Goal: Register for event/course

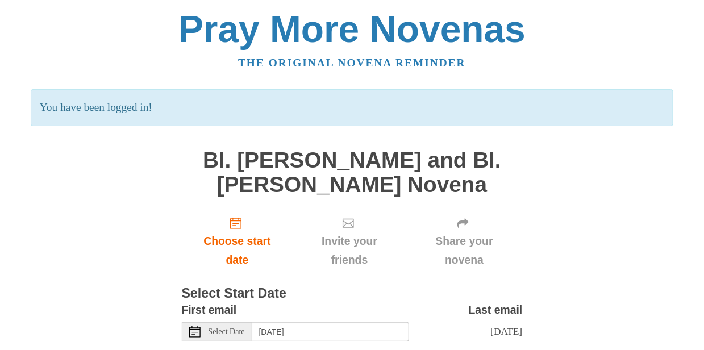
scroll to position [66, 0]
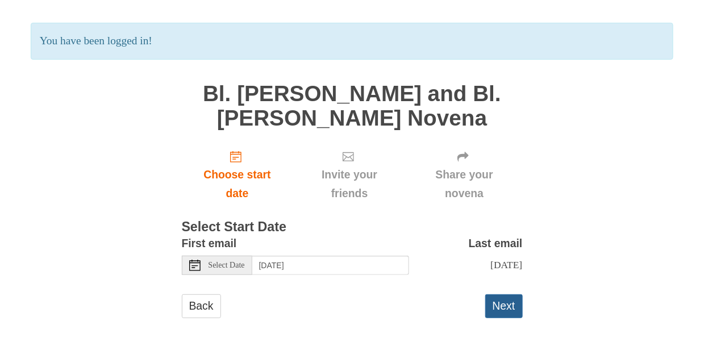
click at [501, 301] on button "Next" at bounding box center [504, 305] width 38 height 23
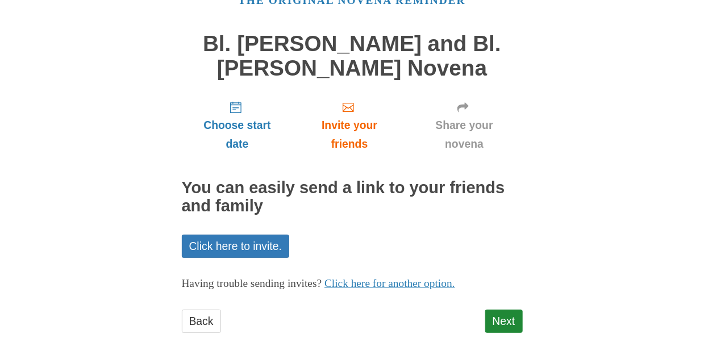
scroll to position [69, 0]
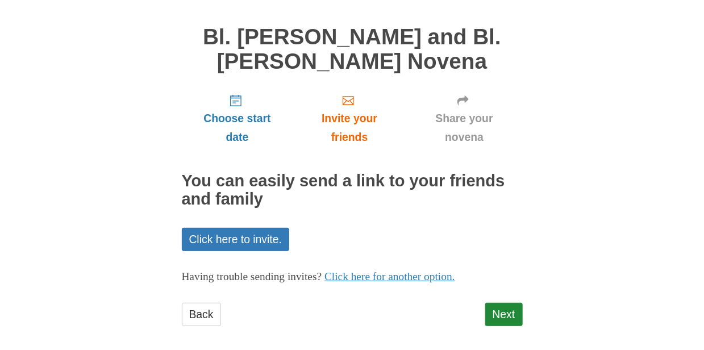
drag, startPoint x: 697, startPoint y: 273, endPoint x: 687, endPoint y: 298, distance: 26.8
click at [687, 298] on body "Pray More Novenas The original novena reminder Bl. Carlo Acutis and Bl. Pier Gi…" at bounding box center [352, 145] width 704 height 429
click at [510, 307] on link "Next" at bounding box center [504, 314] width 38 height 23
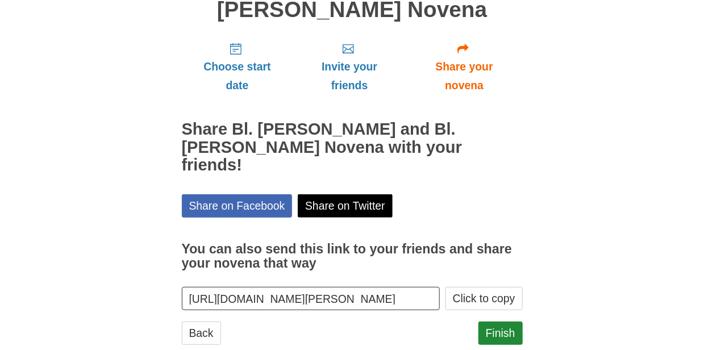
scroll to position [130, 0]
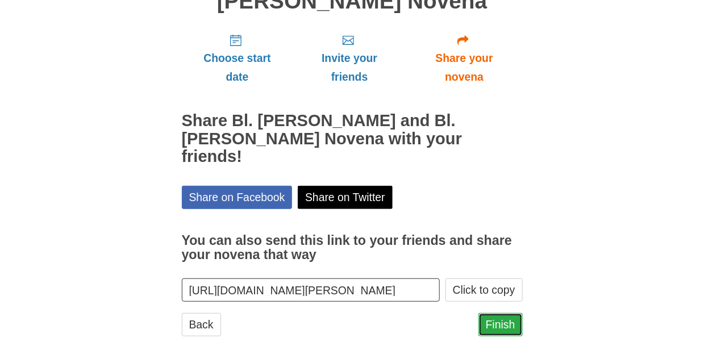
click at [489, 313] on link "Finish" at bounding box center [501, 324] width 44 height 23
